Goal: Navigation & Orientation: Go to known website

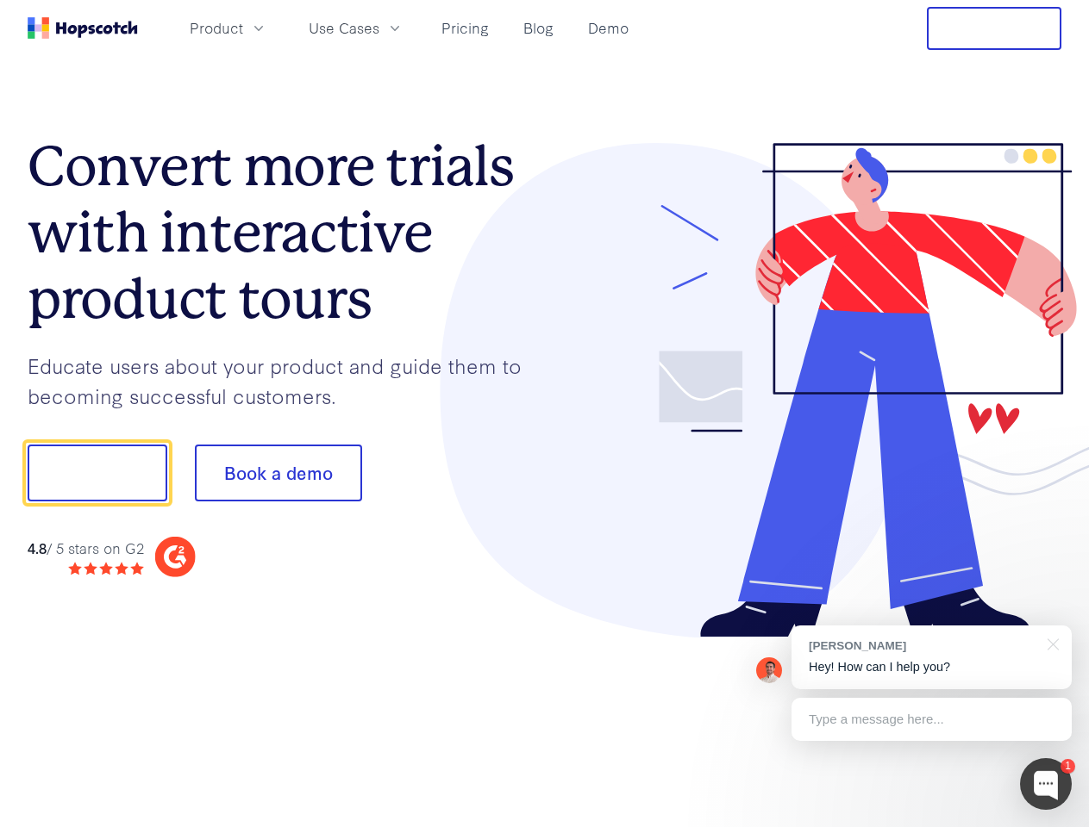
click at [545, 414] on div at bounding box center [803, 391] width 517 height 496
click at [243, 28] on span "Product" at bounding box center [216, 28] width 53 height 22
click at [379, 28] on span "Use Cases" at bounding box center [344, 28] width 71 height 22
click at [994, 28] on button "Free Trial" at bounding box center [994, 28] width 134 height 43
click at [97, 473] on button "Show me!" at bounding box center [98, 473] width 140 height 57
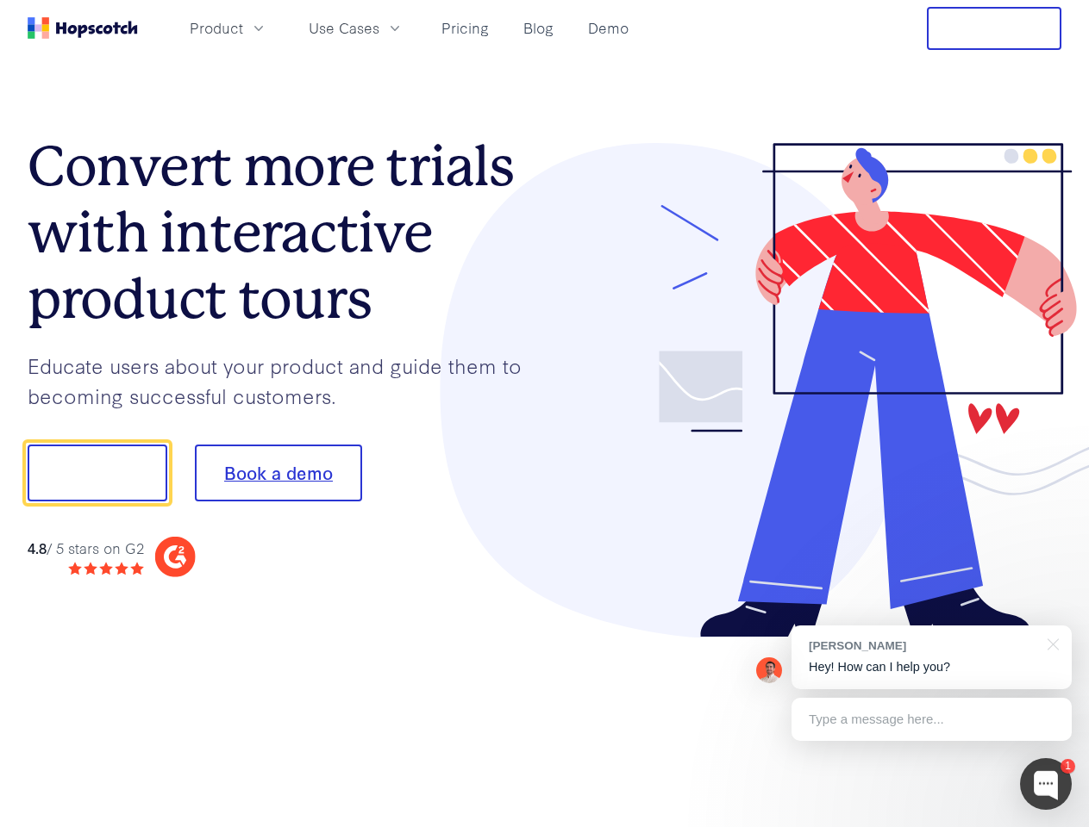
click at [278, 473] on button "Book a demo" at bounding box center [278, 473] width 167 height 57
click at [1045, 784] on div at bounding box center [1046, 784] width 52 height 52
click at [931, 658] on div "[PERSON_NAME] Hey! How can I help you?" at bounding box center [931, 658] width 280 height 64
click at [1050, 643] on div at bounding box center [909, 471] width 323 height 575
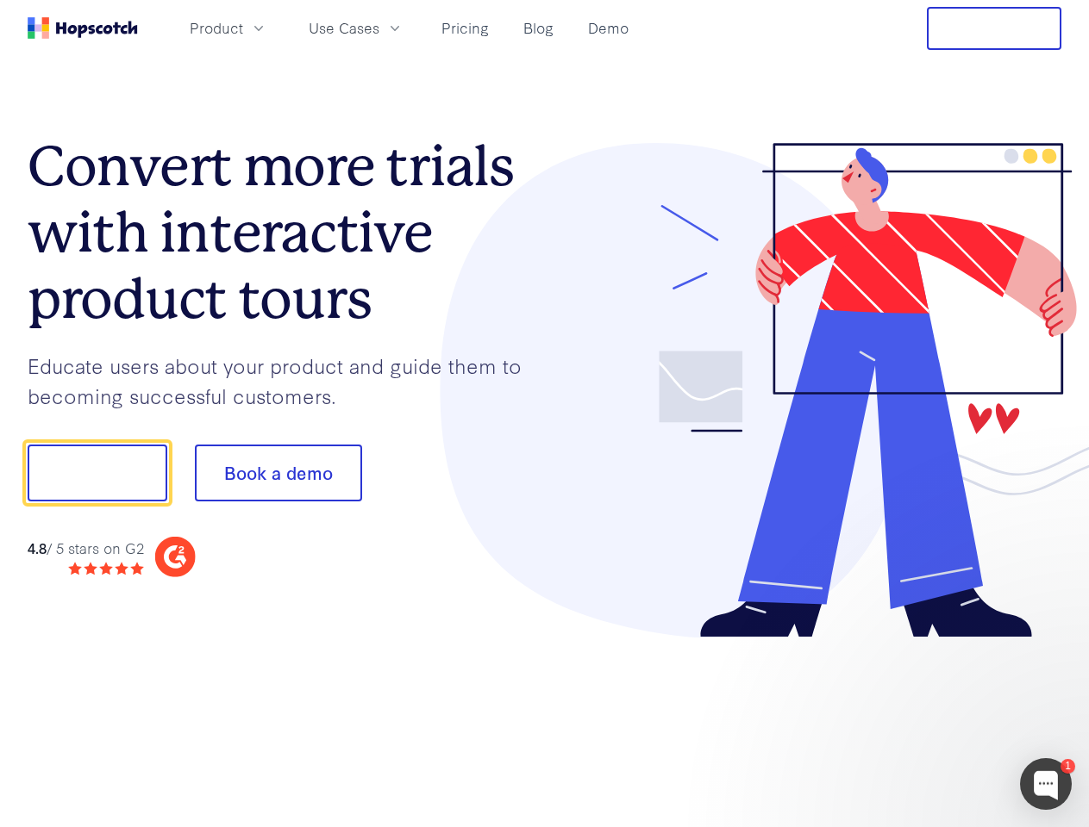
click at [931, 720] on div at bounding box center [909, 587] width 323 height 344
